Goal: Transaction & Acquisition: Book appointment/travel/reservation

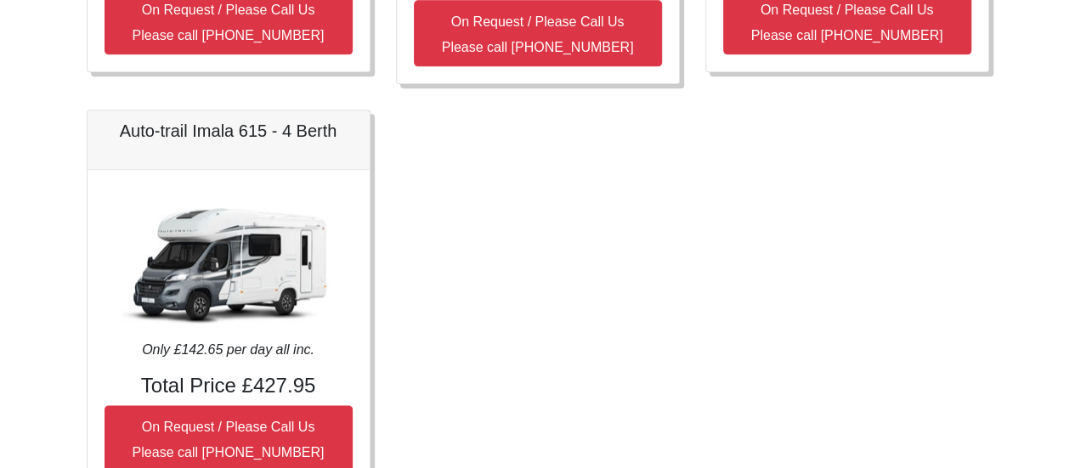
scroll to position [1020, 0]
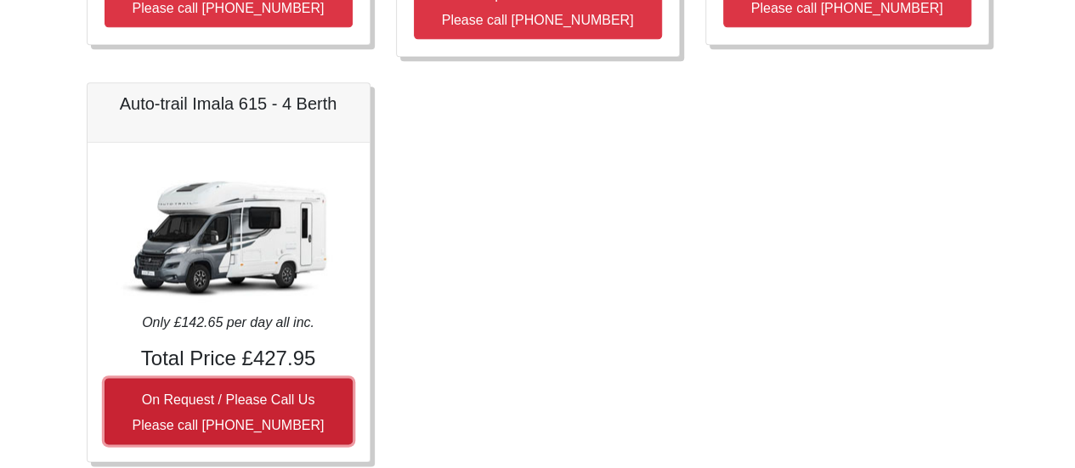
click at [215, 393] on small "On Request / Please Call Us Please call [PHONE_NUMBER]" at bounding box center [229, 413] width 192 height 40
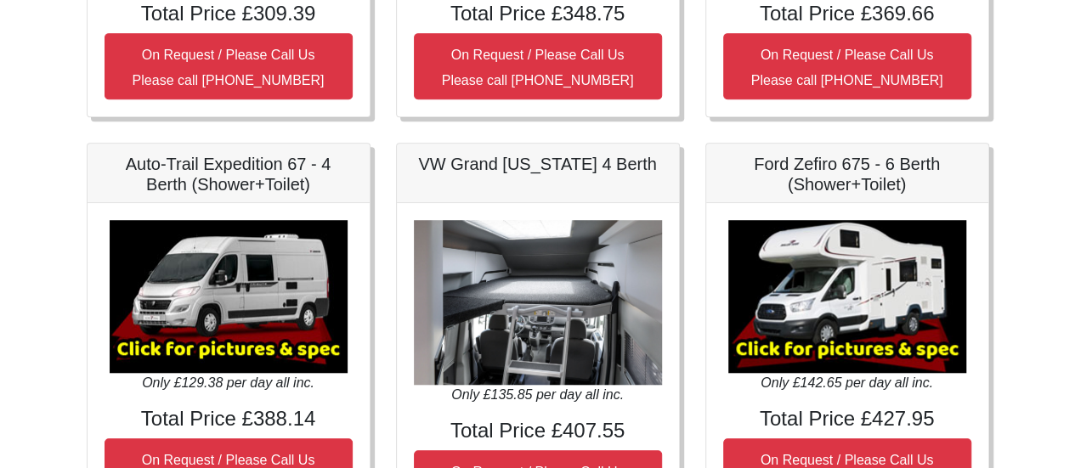
scroll to position [567, 0]
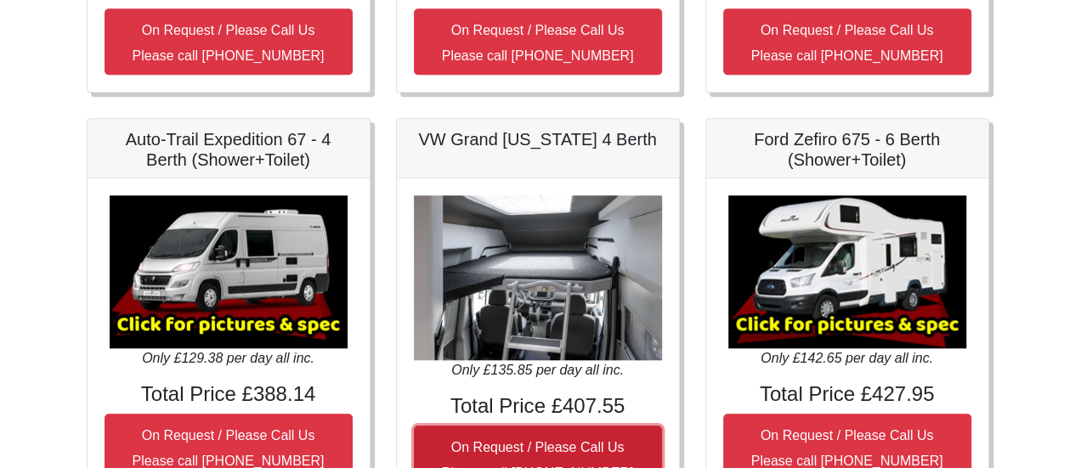
click at [518, 440] on small "On Request / Please Call Us Please call [PHONE_NUMBER]" at bounding box center [538, 460] width 192 height 40
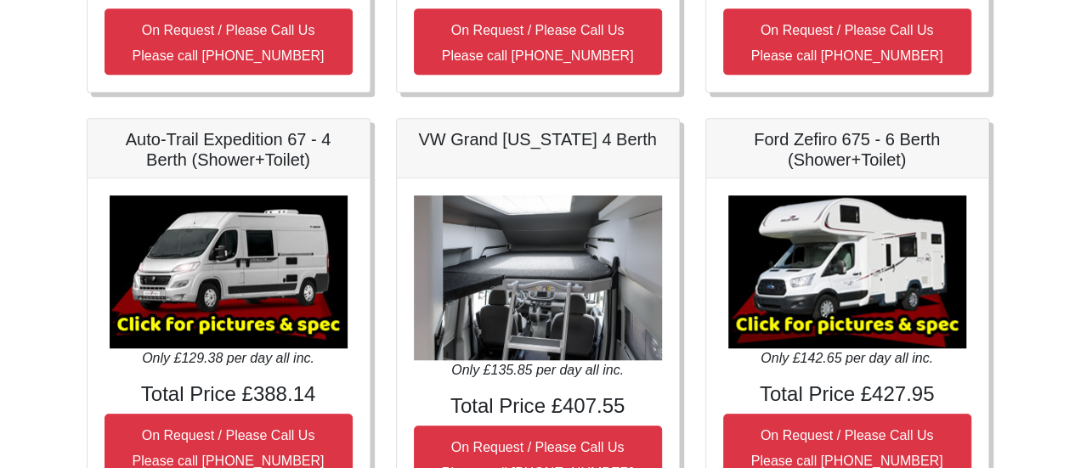
click at [271, 334] on img at bounding box center [229, 272] width 238 height 153
click at [272, 334] on img at bounding box center [229, 272] width 238 height 153
click at [270, 313] on img at bounding box center [229, 272] width 238 height 153
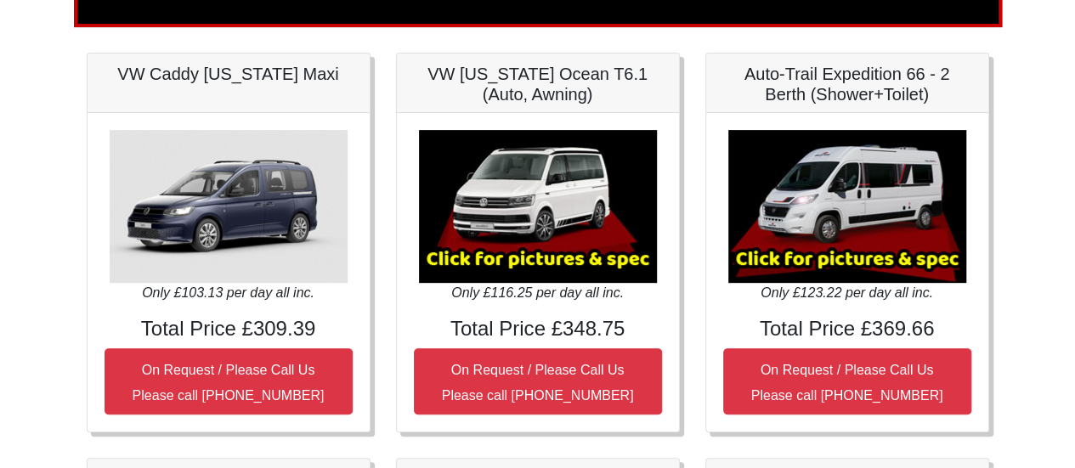
scroll to position [0, 0]
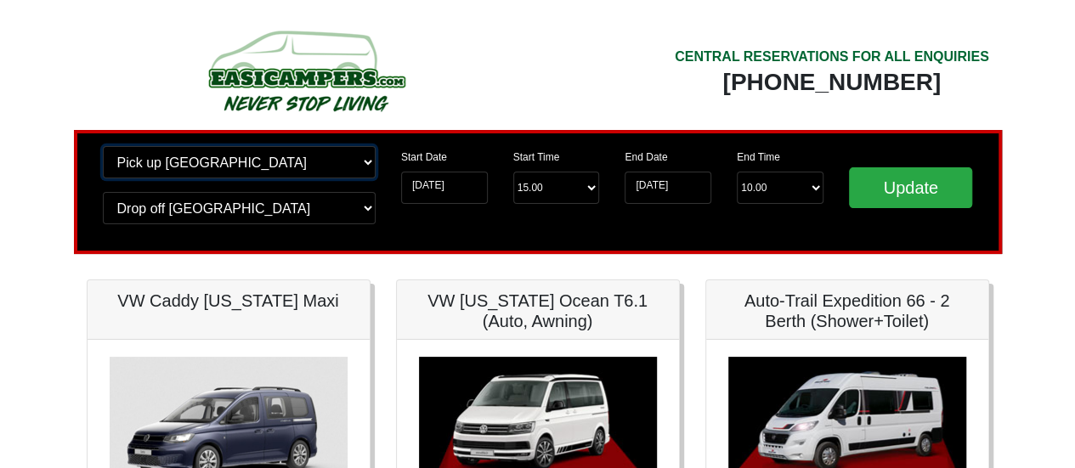
click at [242, 169] on select "Change pick up location? Pick up [GEOGRAPHIC_DATA] [GEOGRAPHIC_DATA] [GEOGRAPHI…" at bounding box center [239, 162] width 273 height 32
click at [478, 67] on div at bounding box center [306, 77] width 439 height 106
click at [286, 82] on img at bounding box center [306, 71] width 323 height 94
click at [289, 84] on img at bounding box center [306, 71] width 323 height 94
drag, startPoint x: 289, startPoint y: 83, endPoint x: 111, endPoint y: 3, distance: 195.9
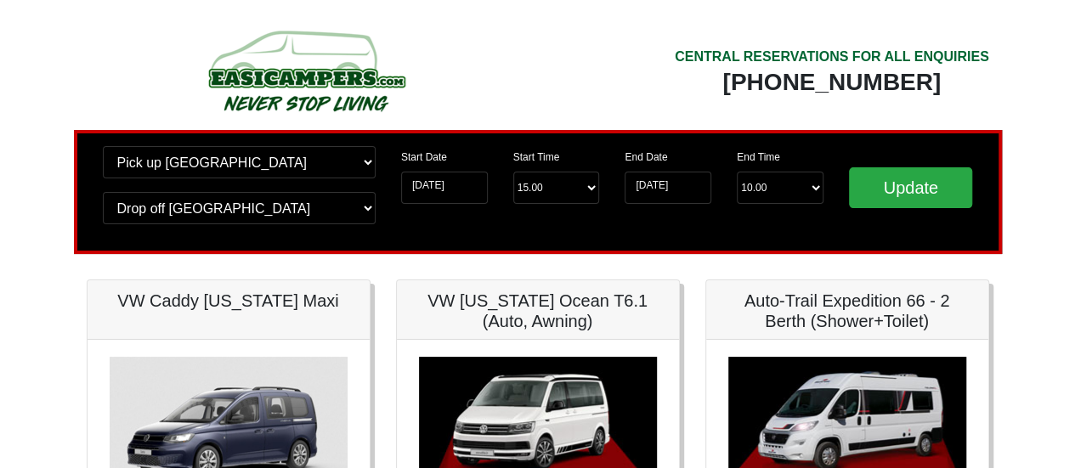
click at [288, 82] on img at bounding box center [306, 71] width 323 height 94
